Goal: Task Accomplishment & Management: Complete application form

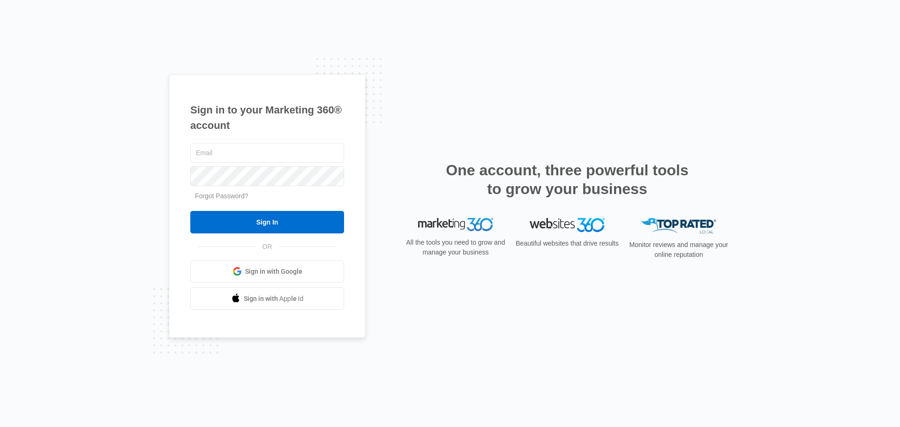
click at [265, 267] on span "Sign in with Google" at bounding box center [273, 272] width 57 height 10
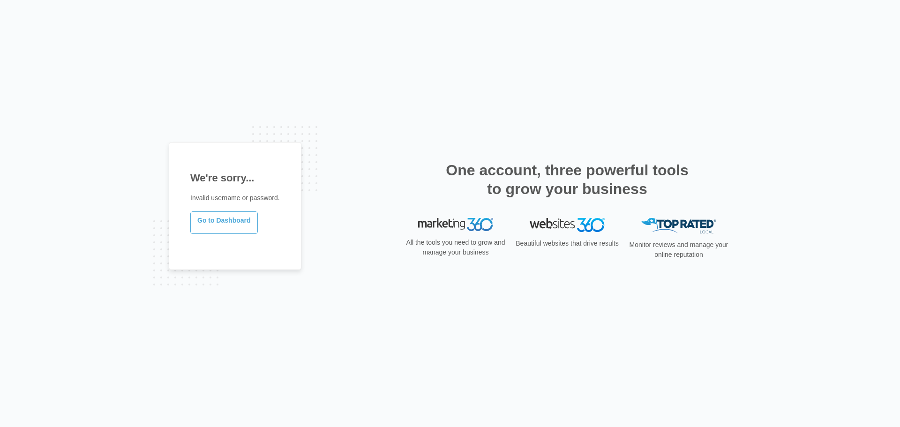
click at [218, 220] on link "Go to Dashboard" at bounding box center [224, 222] width 68 height 23
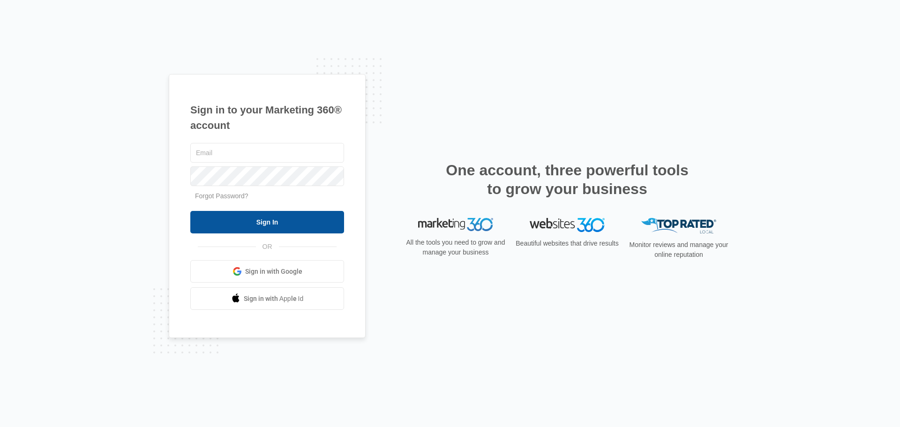
type input "[EMAIL_ADDRESS][DOMAIN_NAME]"
click at [243, 219] on input "Sign In" at bounding box center [267, 222] width 154 height 23
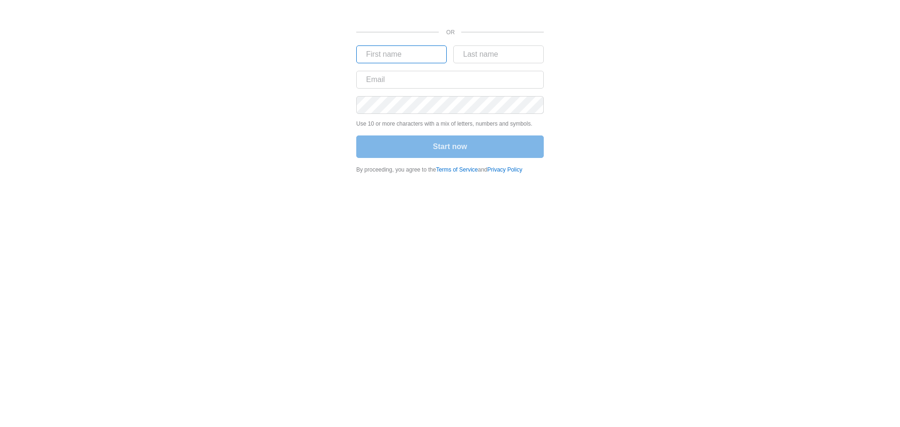
click at [399, 53] on input "text" at bounding box center [401, 54] width 90 height 18
type input "Michael"
type input "Baker"
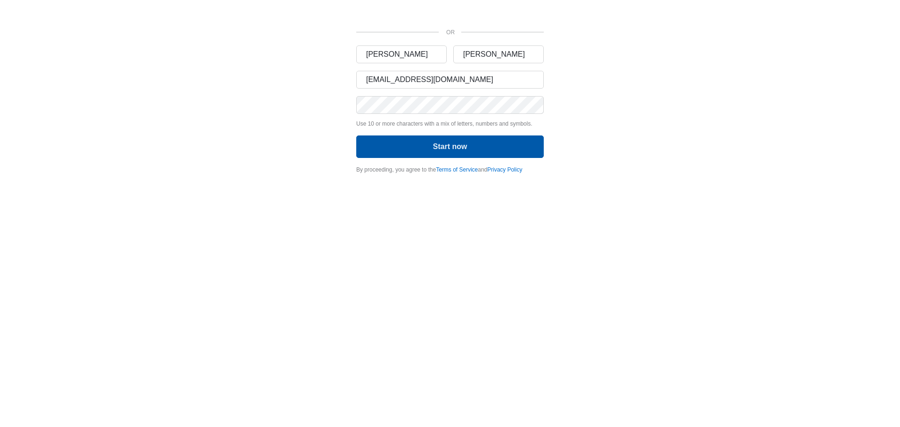
click at [454, 146] on button "Start now" at bounding box center [450, 146] width 188 height 23
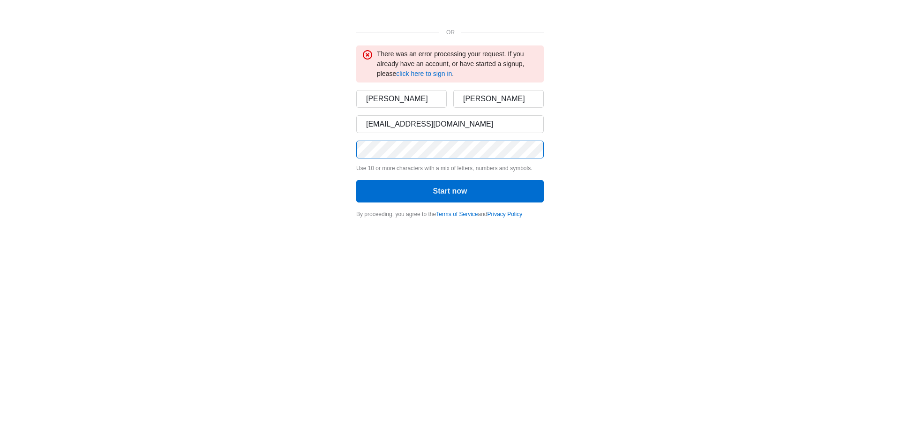
click at [329, 146] on div "OR There was an error processing your request. If you already have an account, …" at bounding box center [450, 112] width 563 height 224
click at [356, 180] on button "Start now" at bounding box center [450, 191] width 188 height 23
click at [609, 128] on div "OR There was an error processing your request. If you already have an account, …" at bounding box center [450, 112] width 563 height 224
click at [412, 125] on input "michaelbakerdq@gmail.com" at bounding box center [450, 124] width 188 height 18
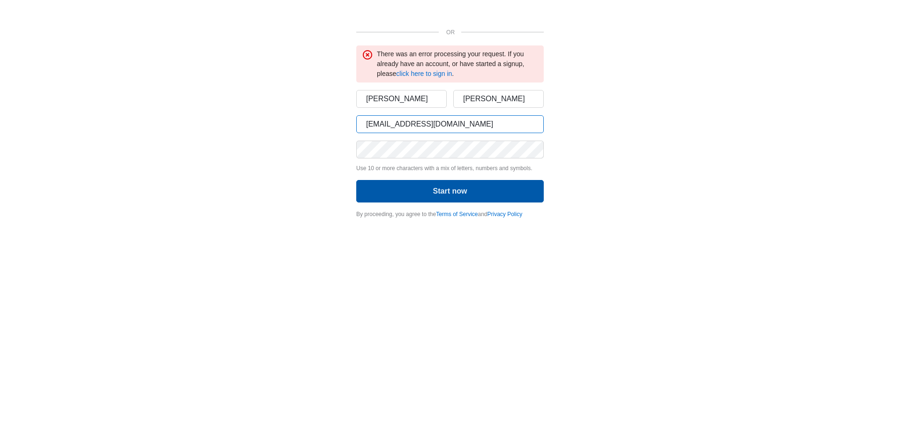
type input "michaelbaker.dq@gmail.com"
click at [440, 186] on button "Start now" at bounding box center [450, 191] width 188 height 23
